Goal: Complete application form

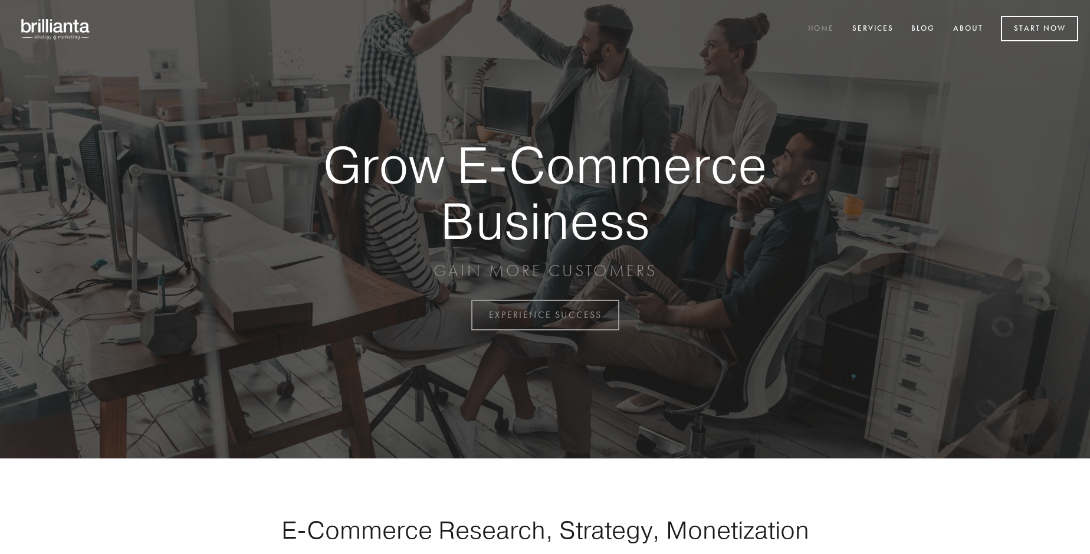
scroll to position [3092, 0]
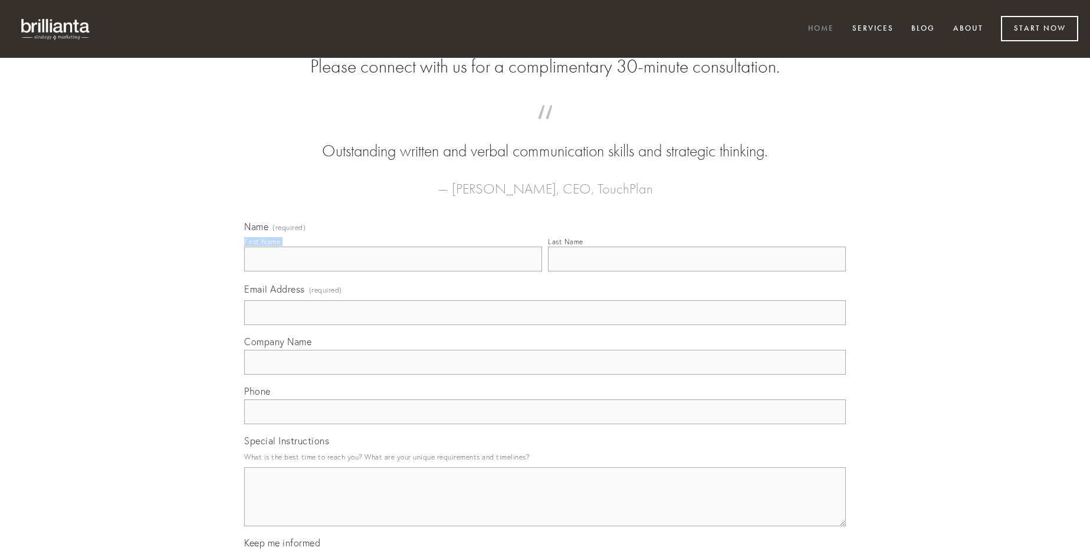
type input "[PERSON_NAME]"
click at [697, 271] on input "Last Name" at bounding box center [697, 259] width 298 height 25
type input "[PERSON_NAME]"
click at [545, 325] on input "Email Address (required)" at bounding box center [545, 312] width 602 height 25
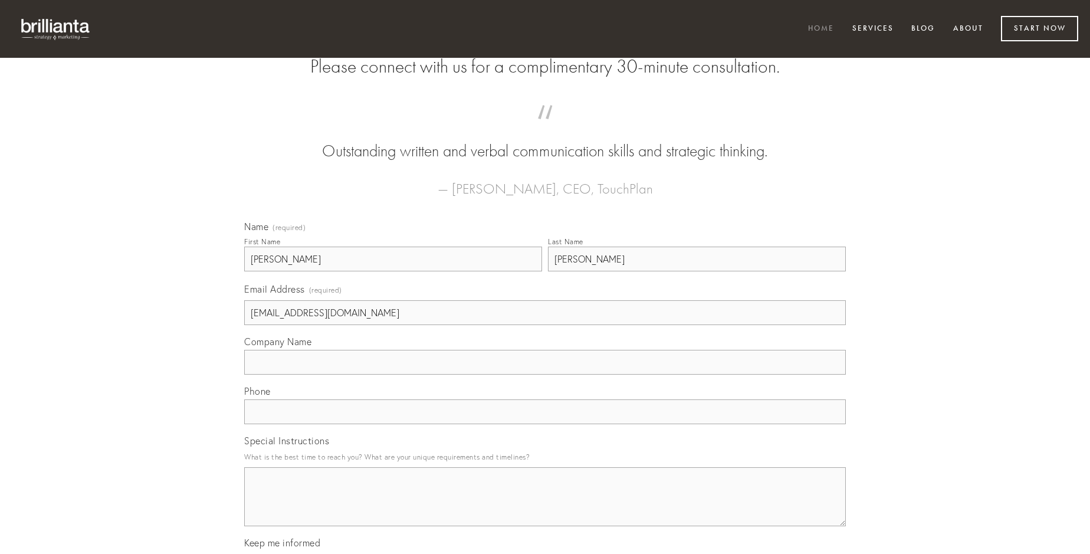
type input "[EMAIL_ADDRESS][DOMAIN_NAME]"
click at [545, 375] on input "Company Name" at bounding box center [545, 362] width 602 height 25
type input "earum"
click at [545, 424] on input "text" at bounding box center [545, 411] width 602 height 25
